Goal: Task Accomplishment & Management: Use online tool/utility

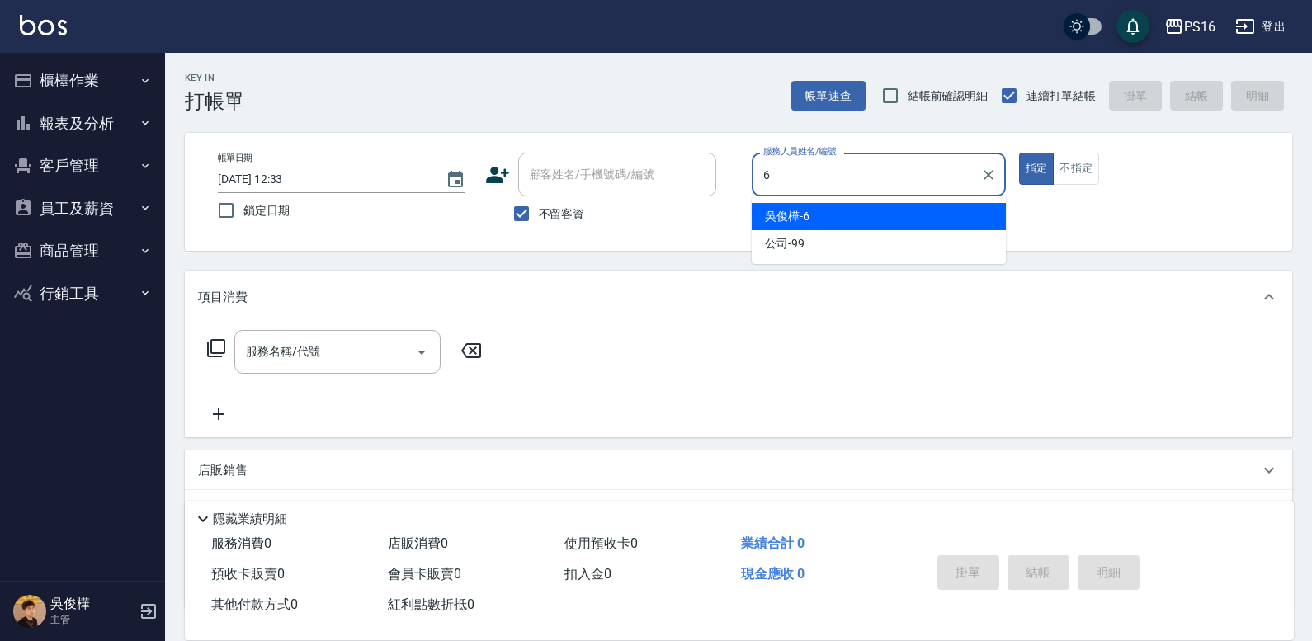
type input "[PERSON_NAME]-6"
type button "true"
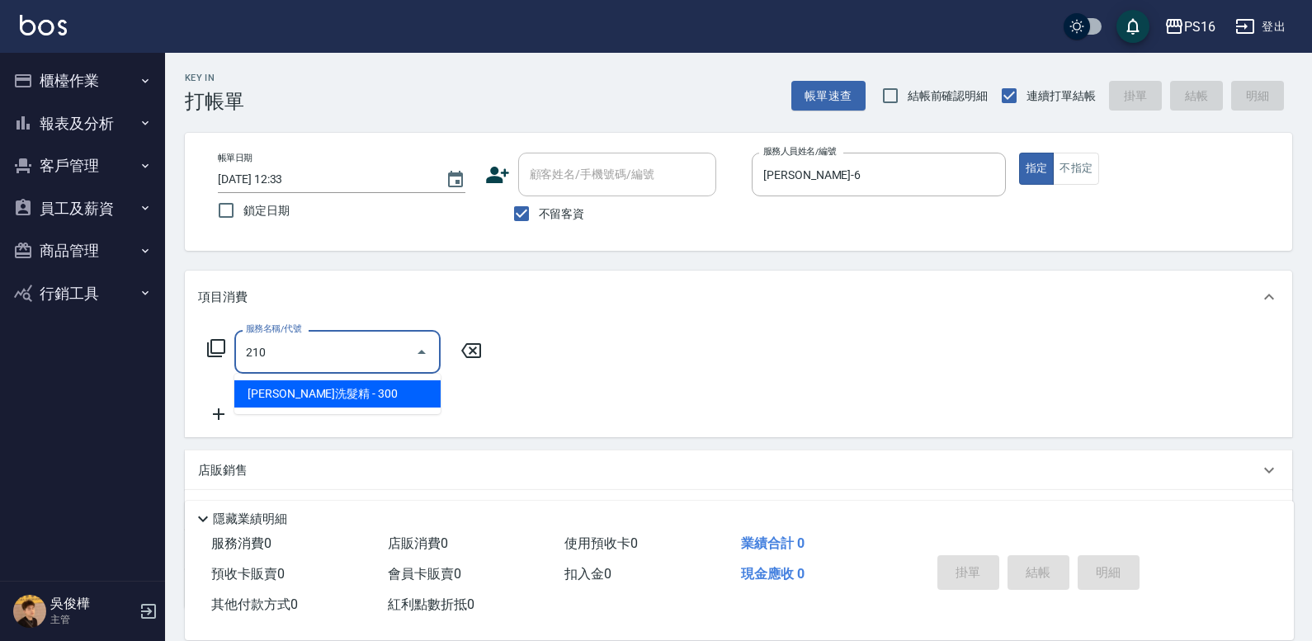
type input "[PERSON_NAME]洗髮精(210)"
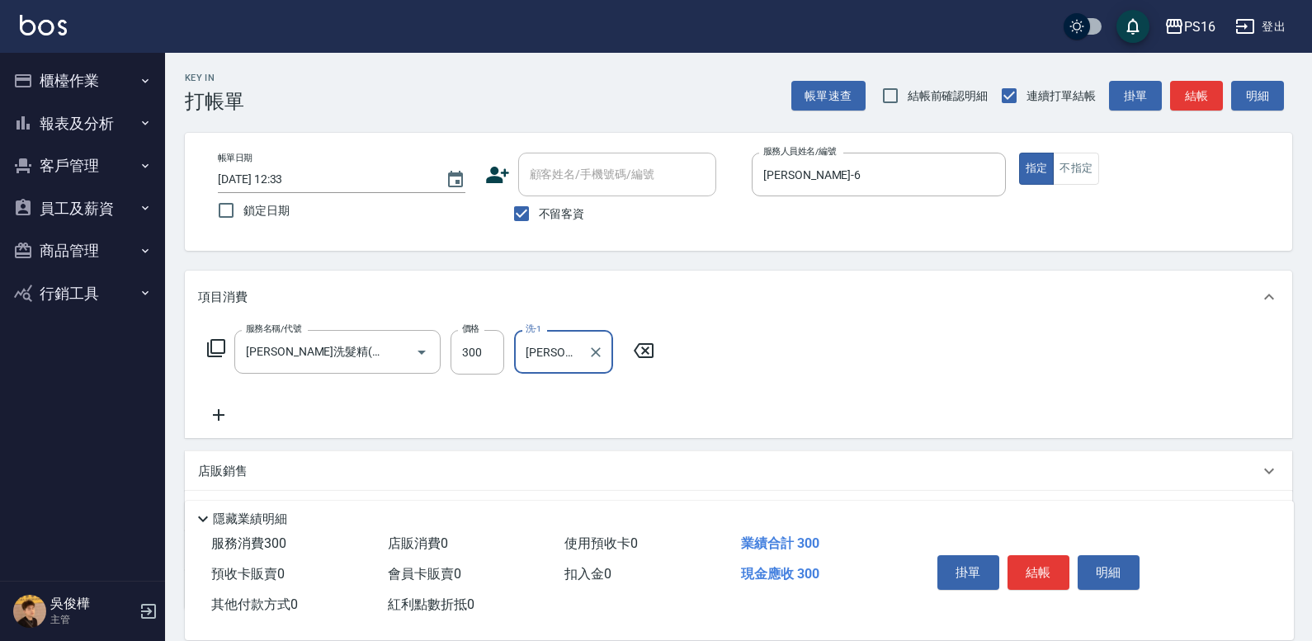
type input "[PERSON_NAME]-20"
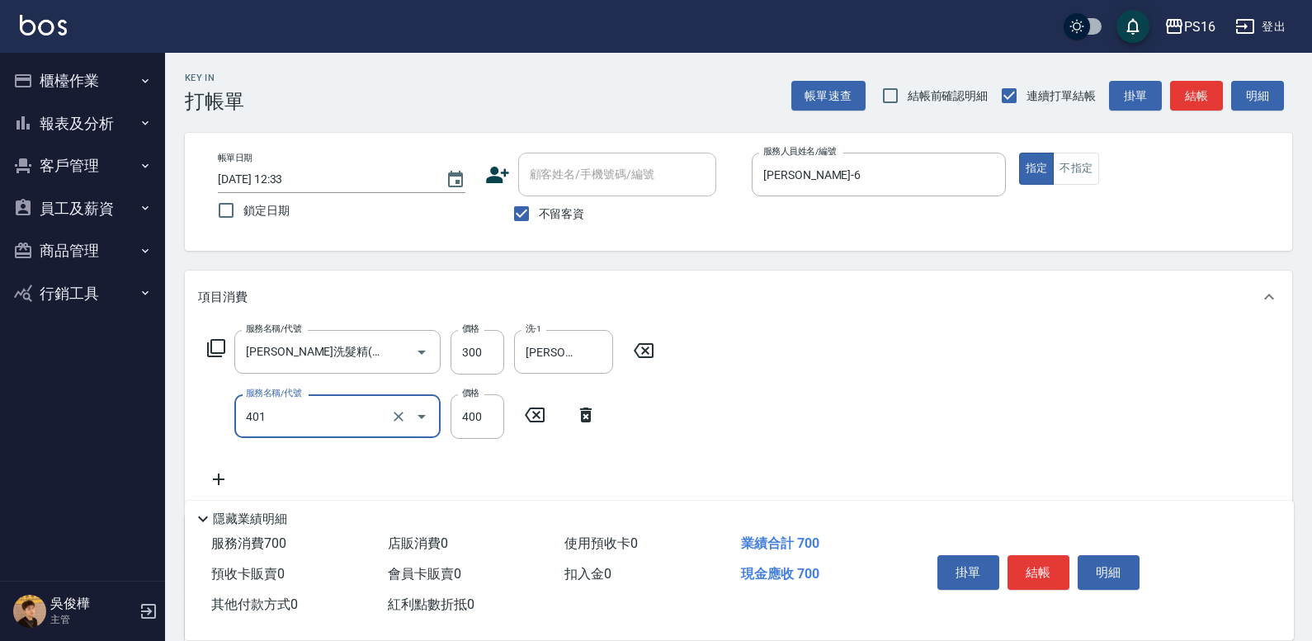
type input "剪髮(401)"
type input "300"
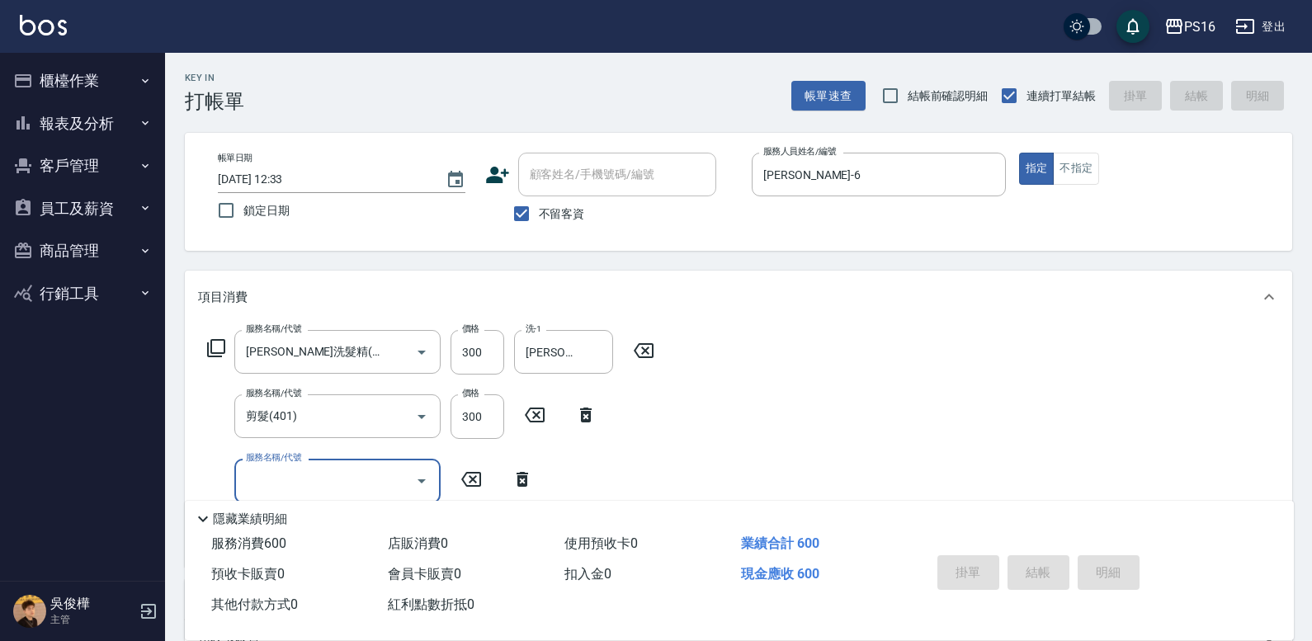
type input "[DATE] 12:34"
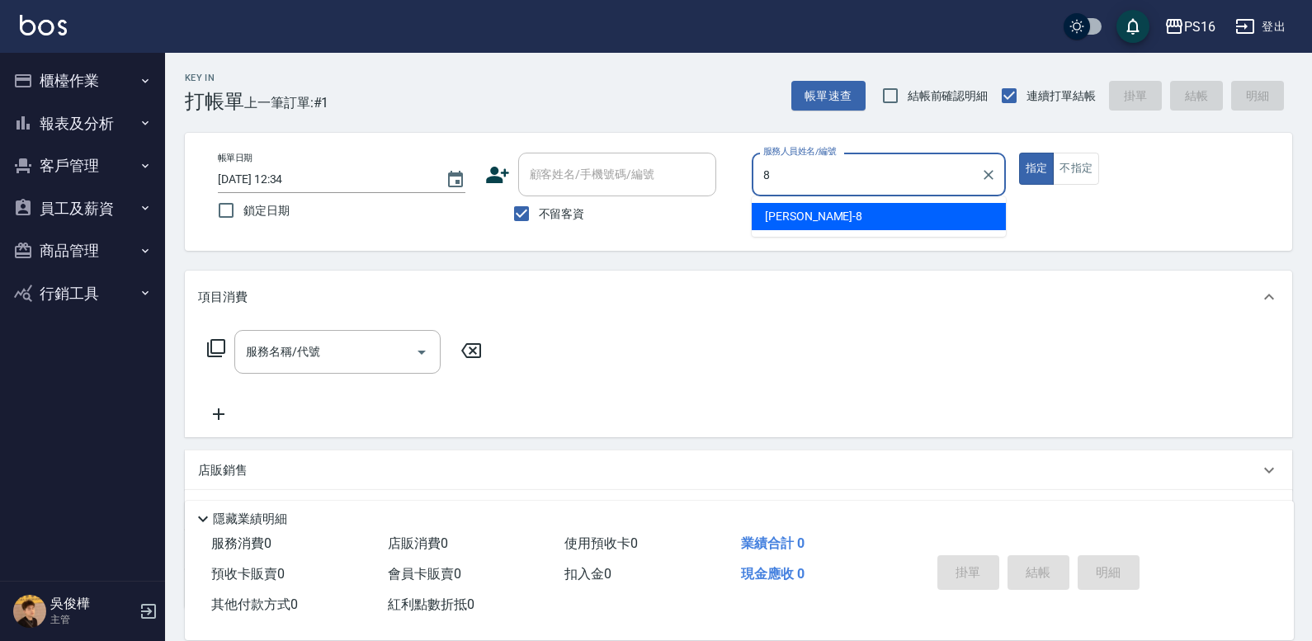
type input "[PERSON_NAME]-8"
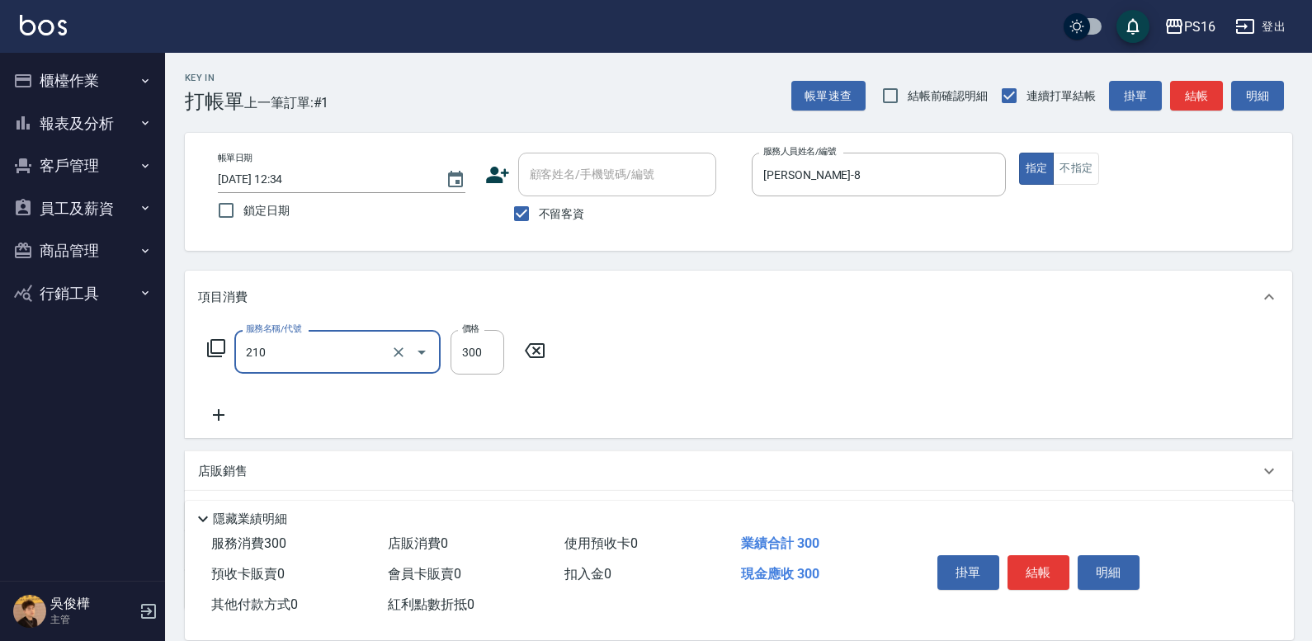
type input "[PERSON_NAME]洗髮精(210)"
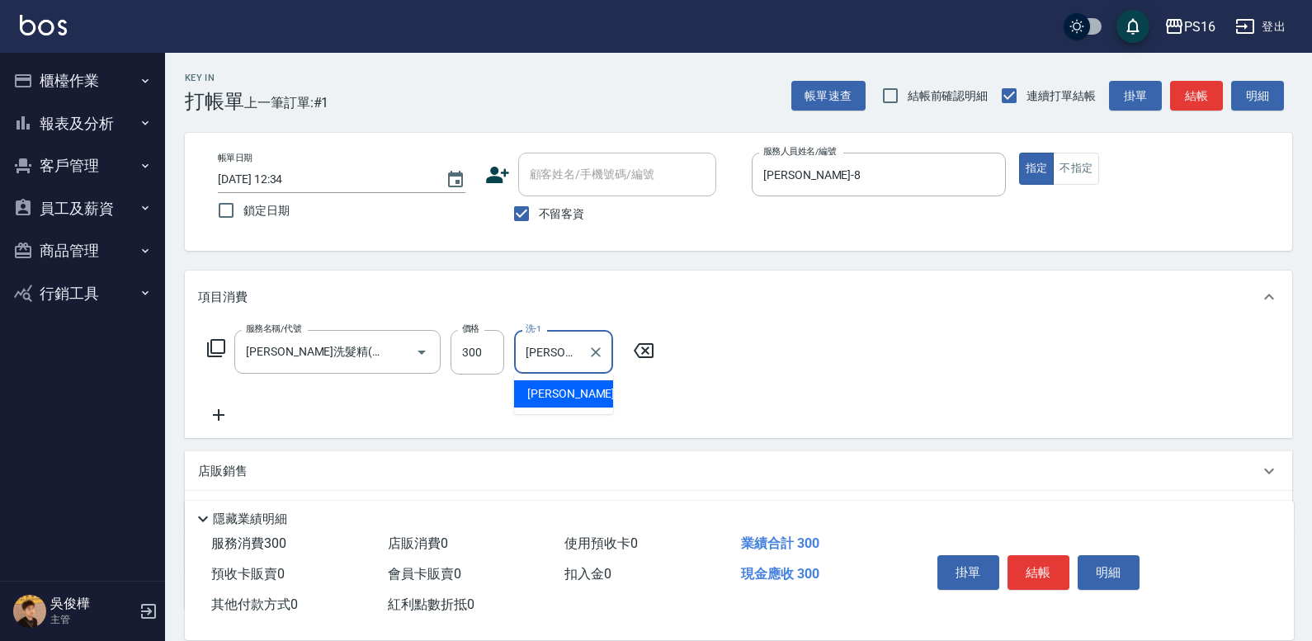
type input "[PERSON_NAME]-28"
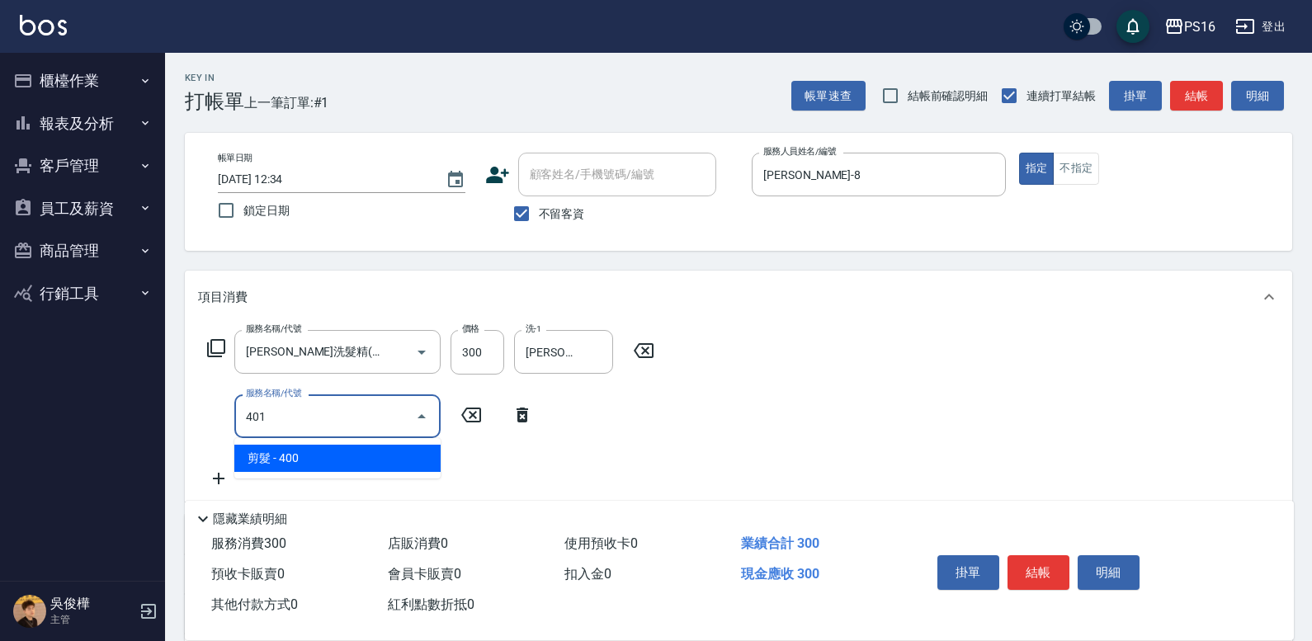
type input "剪髮(401)"
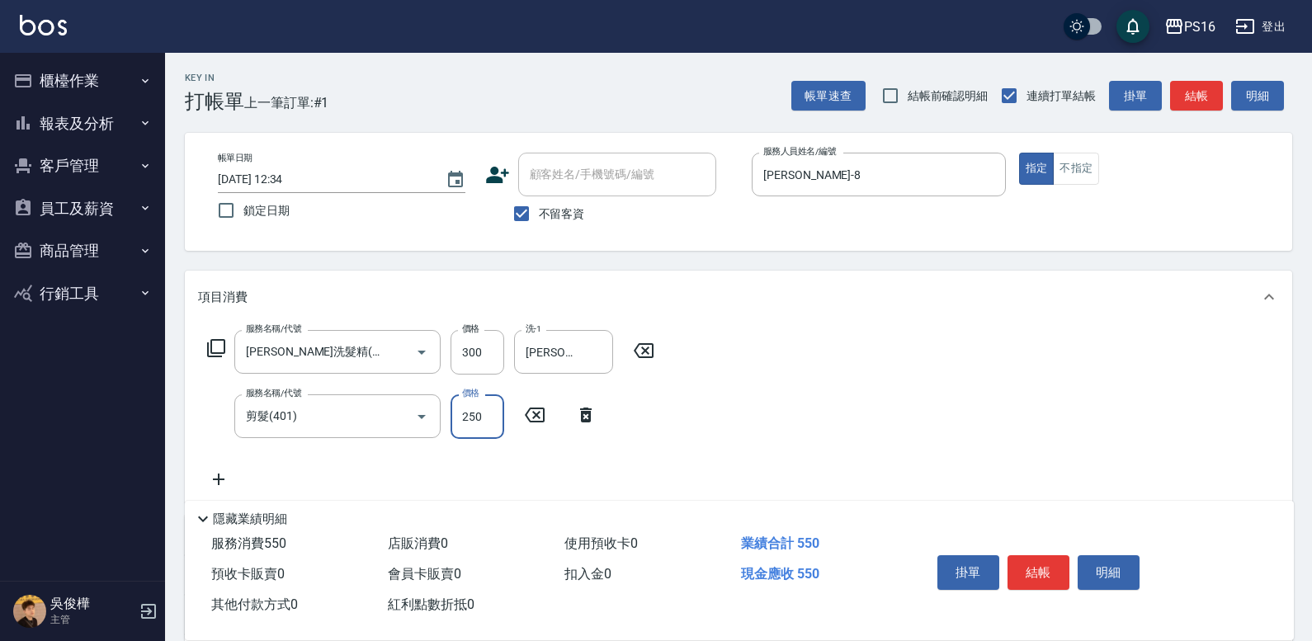
type input "250"
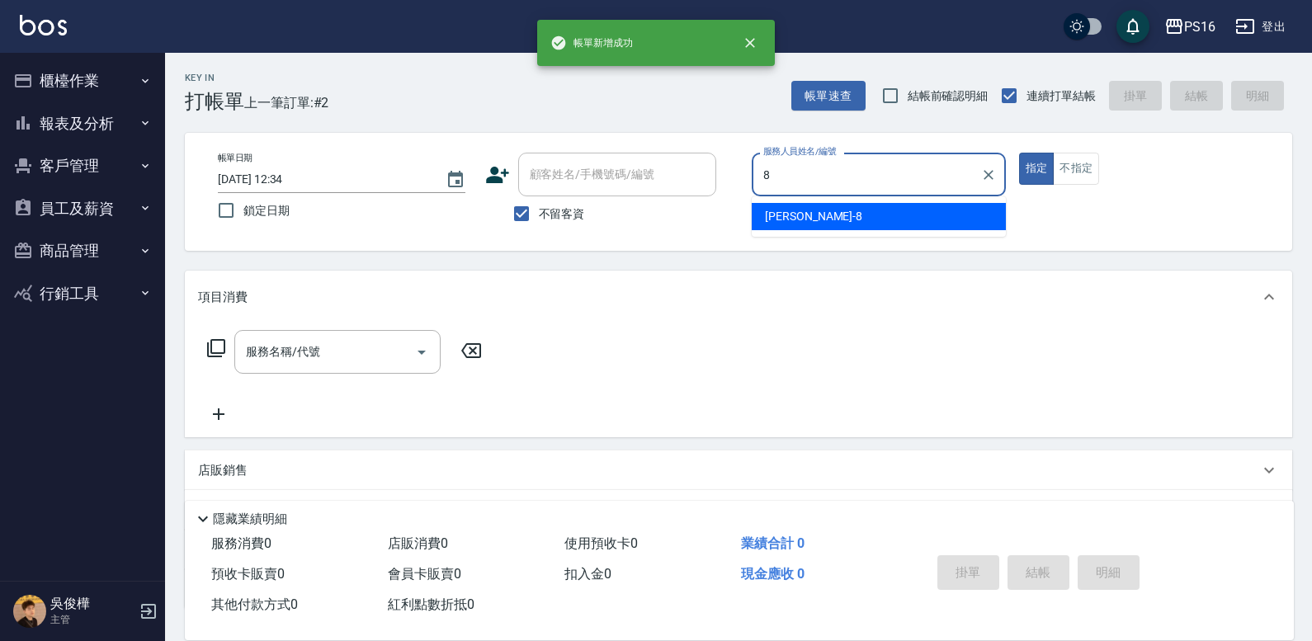
type input "[PERSON_NAME]-8"
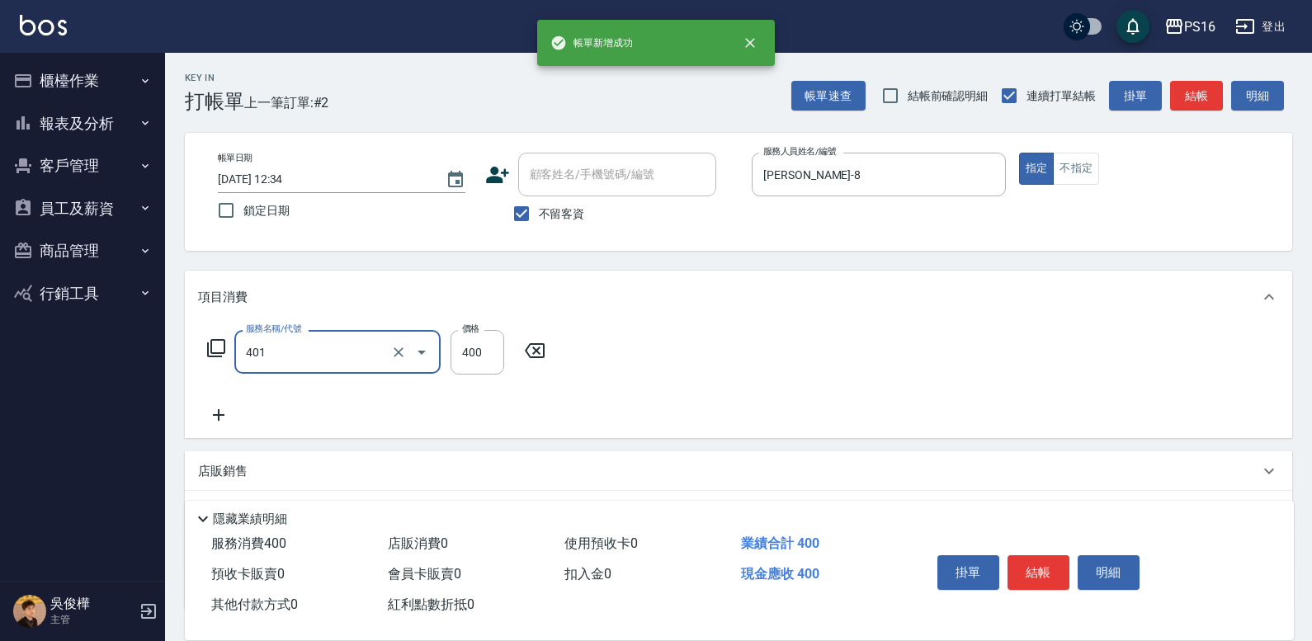
type input "剪髮(401)"
type input "300"
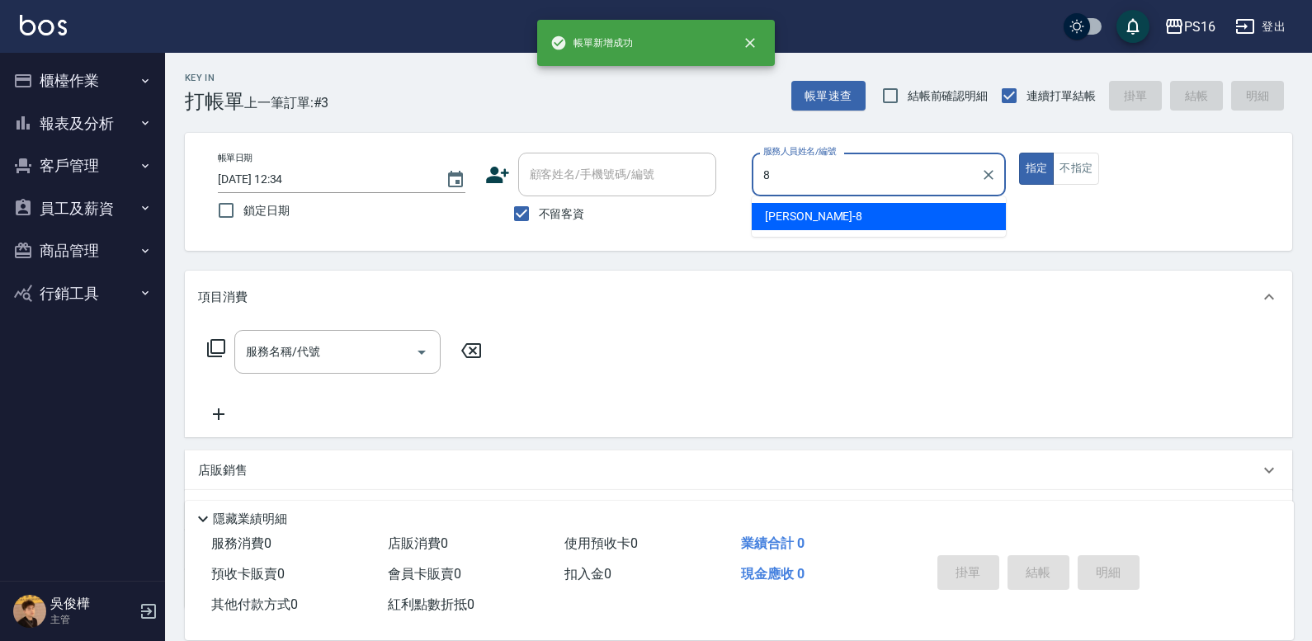
type input "[PERSON_NAME]-8"
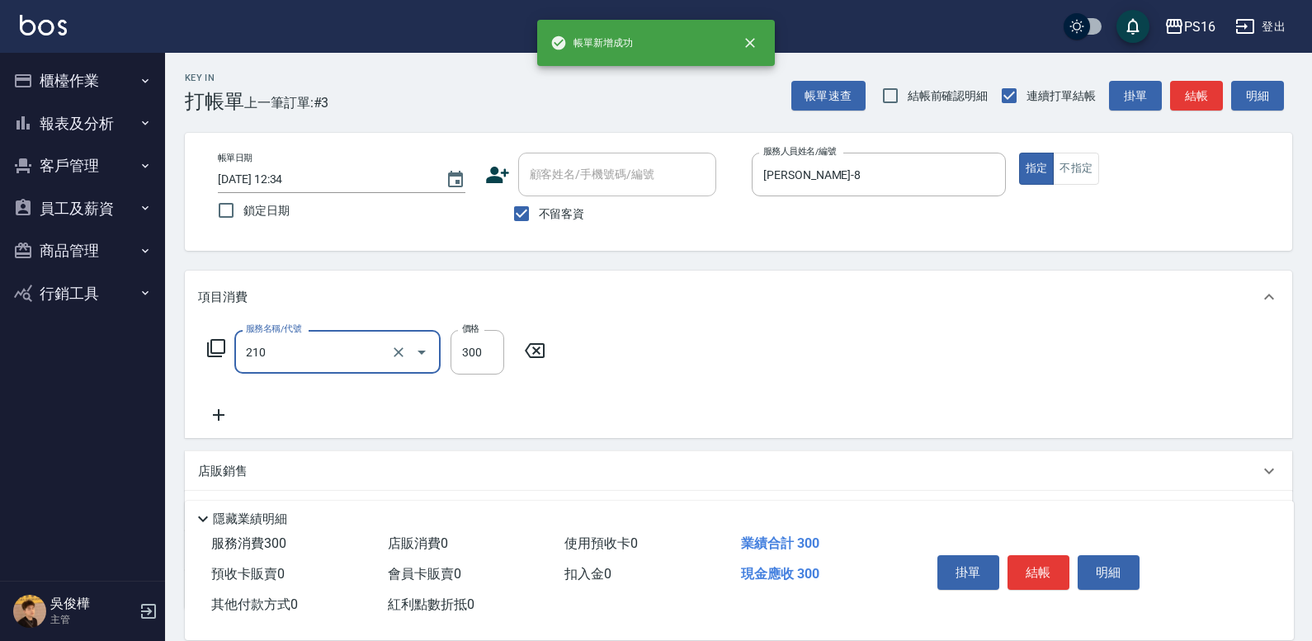
type input "[PERSON_NAME]洗髮精(210)"
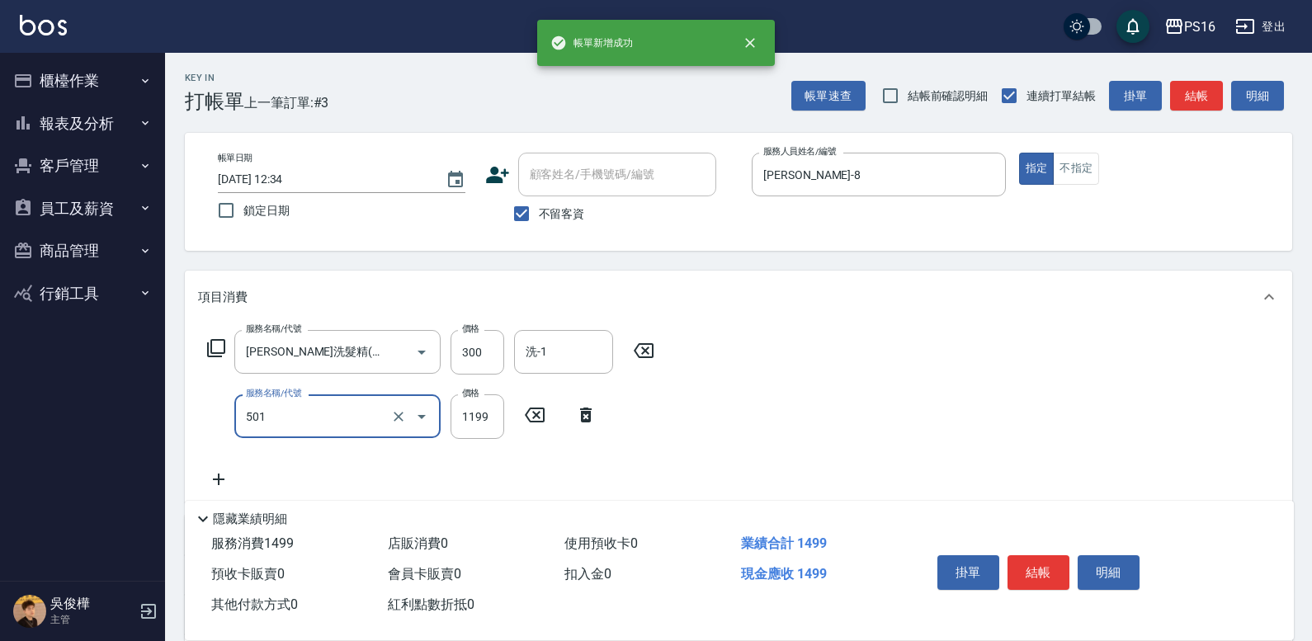
type input "染髮(501)"
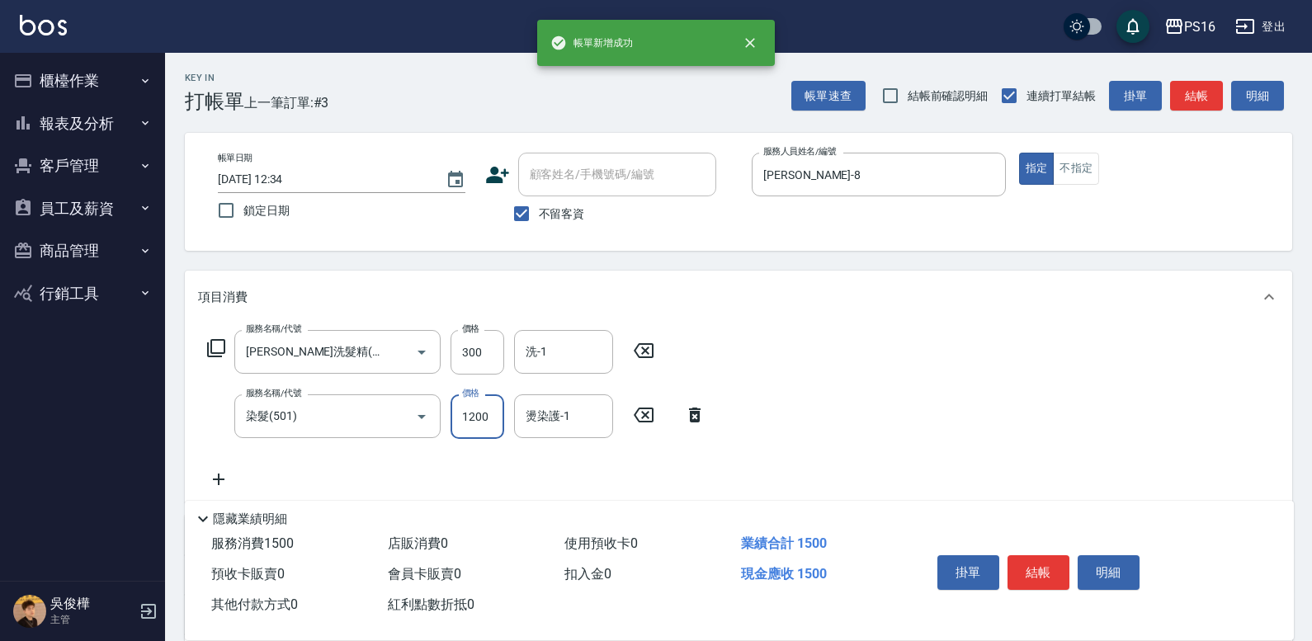
type input "1200"
type input "[PERSON_NAME]-21"
drag, startPoint x: 596, startPoint y: 417, endPoint x: 618, endPoint y: 421, distance: 21.8
click at [596, 417] on icon "Clear" at bounding box center [596, 417] width 10 height 10
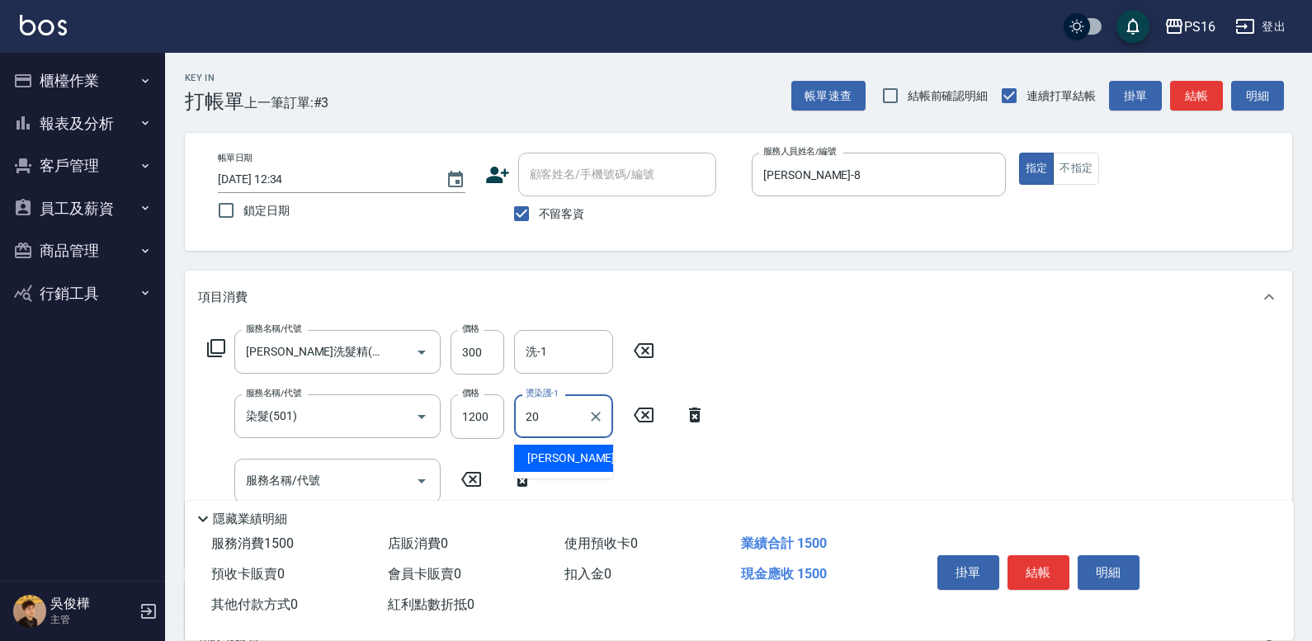
type input "[PERSON_NAME]-20"
click at [513, 347] on div "服務名稱/代號 [PERSON_NAME]洗髮精(210) 服務名稱/代號 價格 300 價格 洗-1 洗-1" at bounding box center [431, 352] width 466 height 45
click at [519, 350] on div "洗-1" at bounding box center [563, 352] width 99 height 44
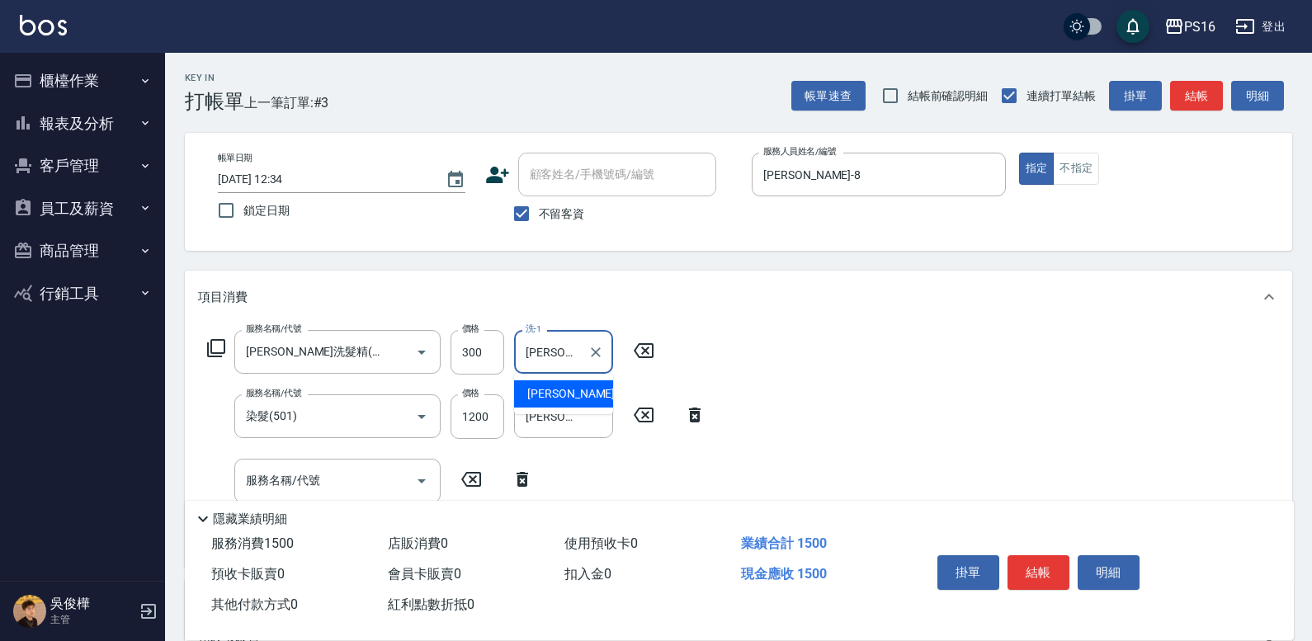
type input "[PERSON_NAME]-20"
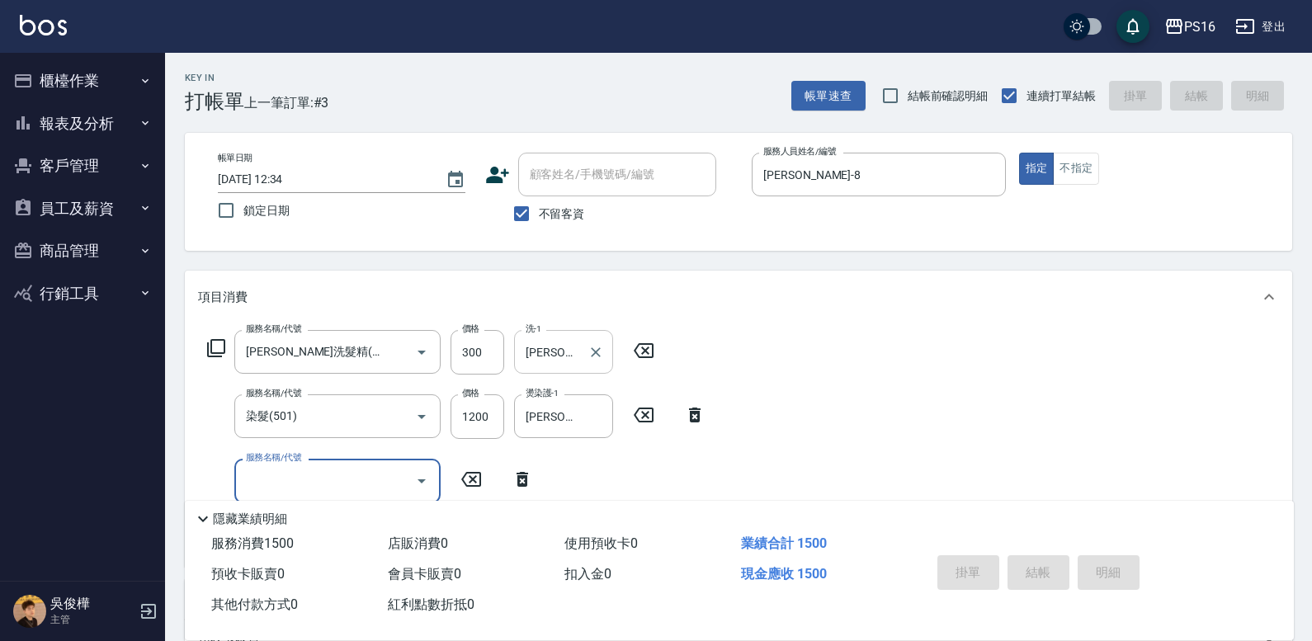
type input "[DATE] 12:35"
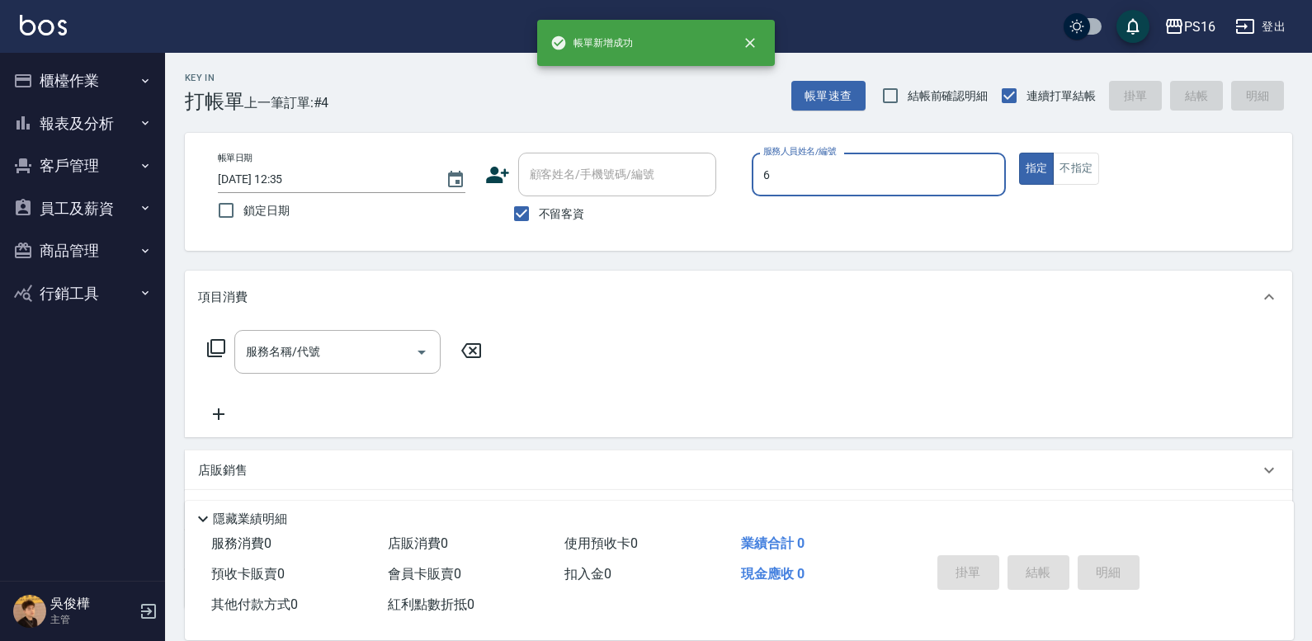
type input "[PERSON_NAME]-6"
type button "false"
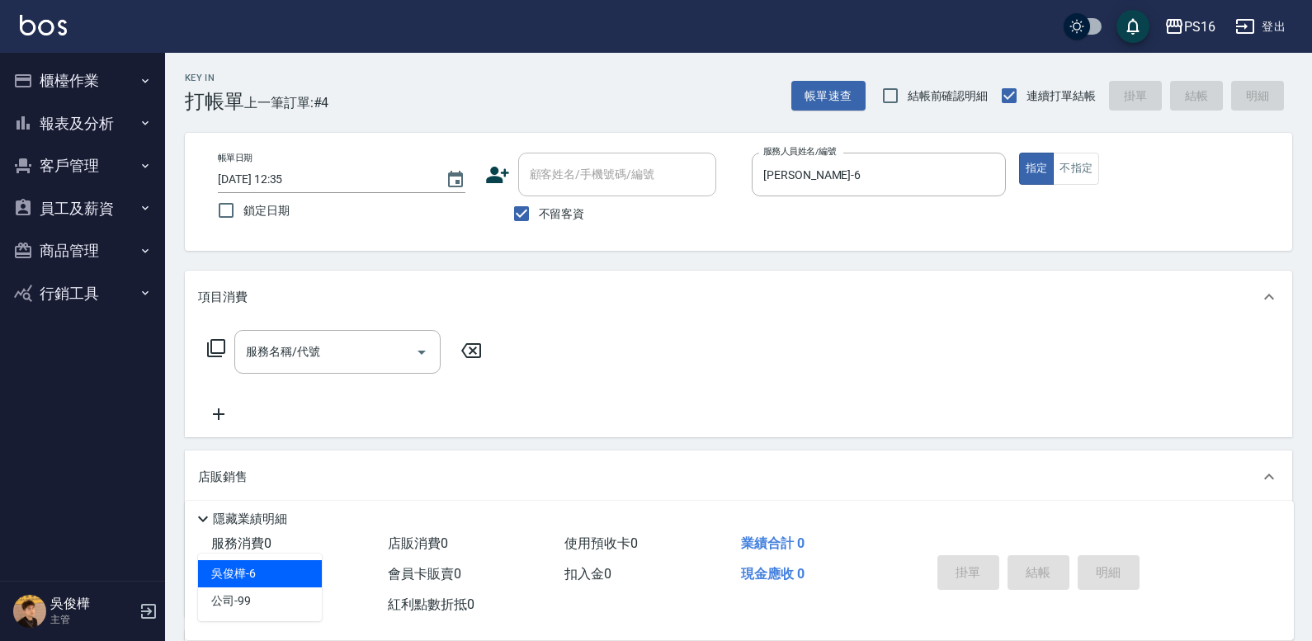
type input "[PERSON_NAME]-6"
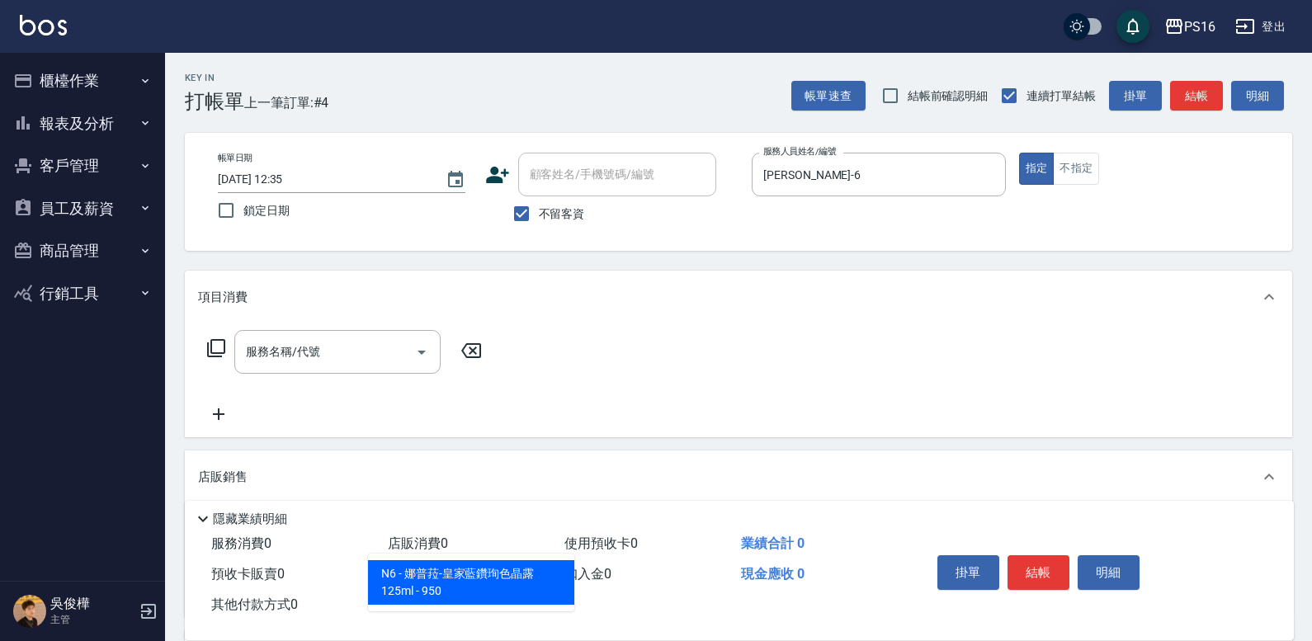
type input "[PERSON_NAME]-皇家藍鑽珣色晶露125ml"
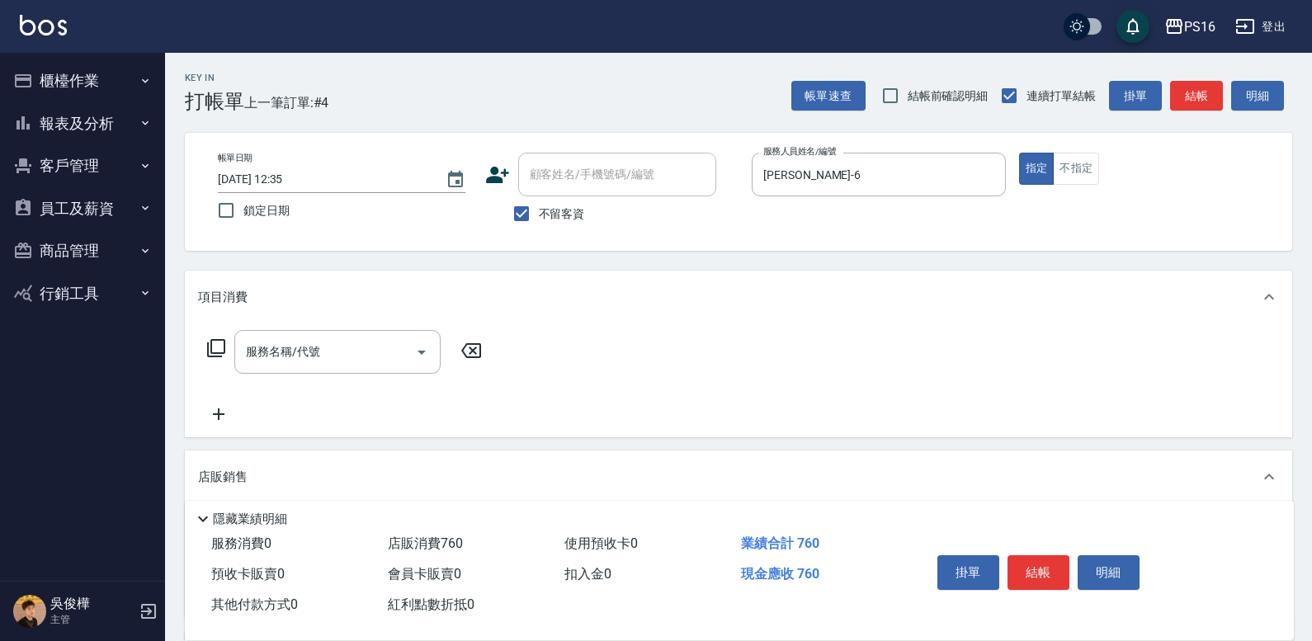
type input "760"
